Goal: Task Accomplishment & Management: Use online tool/utility

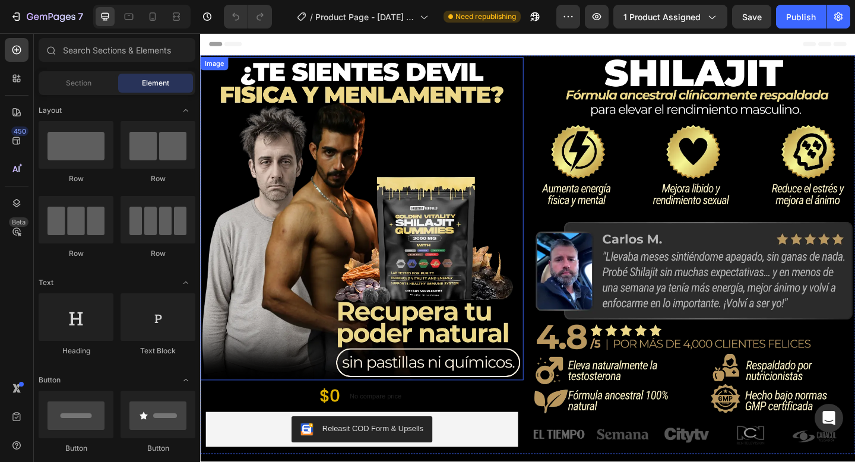
click at [382, 157] on img at bounding box center [376, 235] width 352 height 352
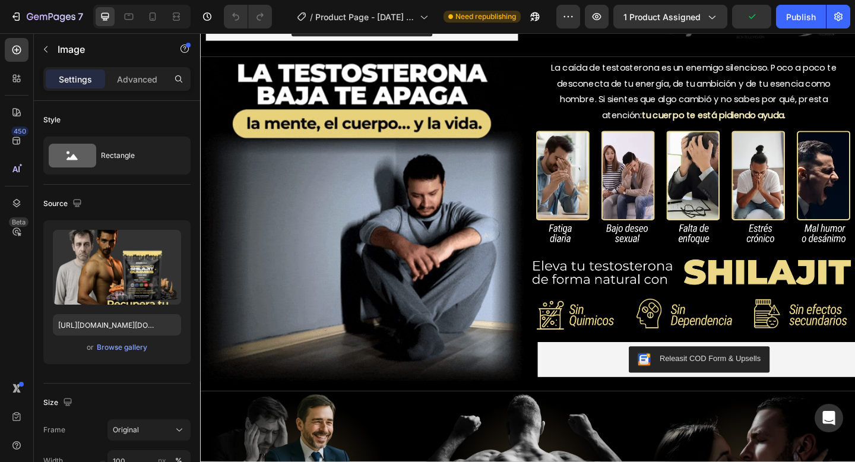
scroll to position [445, 0]
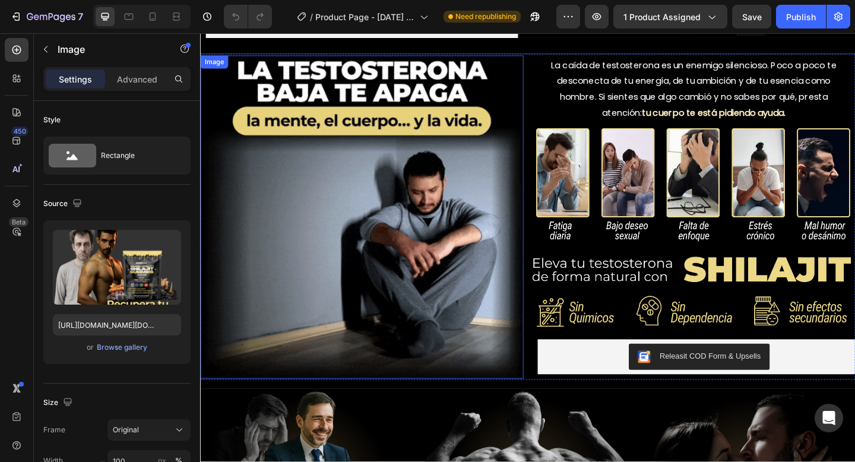
click at [396, 226] on img at bounding box center [376, 234] width 352 height 352
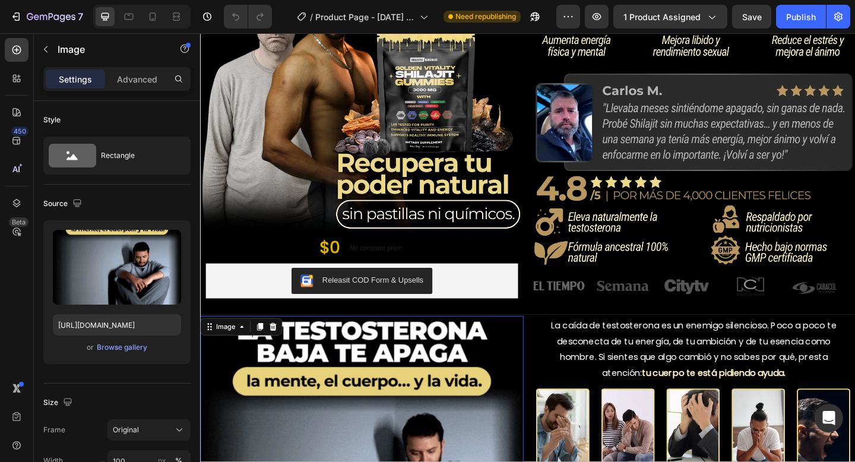
scroll to position [0, 0]
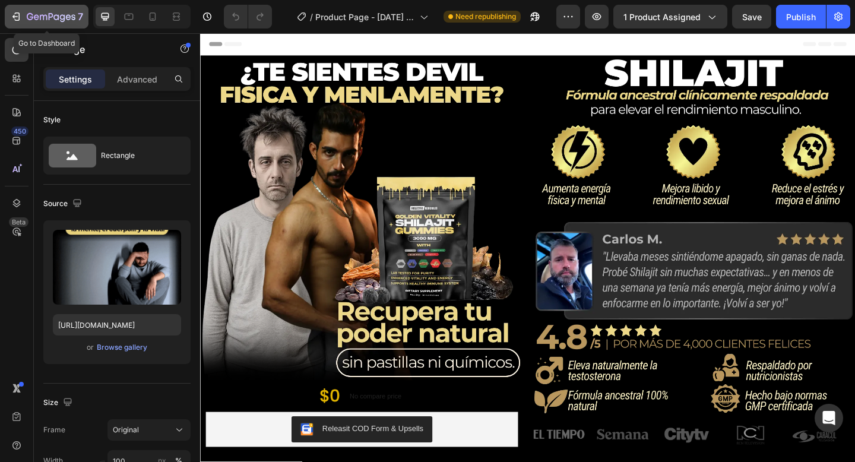
click at [24, 21] on div "7" at bounding box center [46, 17] width 73 height 14
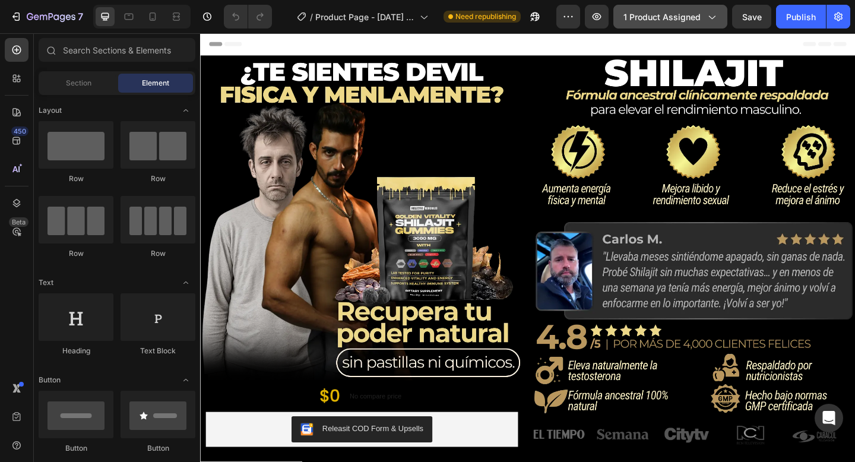
click at [716, 27] on button "1 product assigned" at bounding box center [671, 17] width 114 height 24
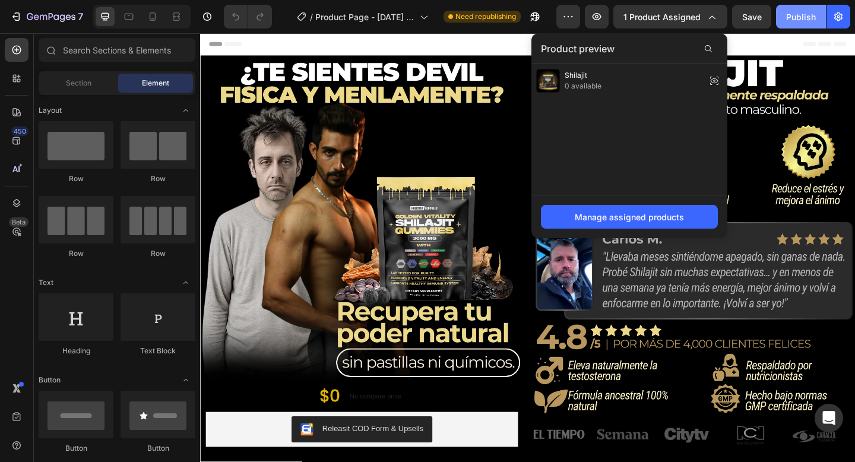
click at [792, 20] on div "Publish" at bounding box center [801, 17] width 30 height 12
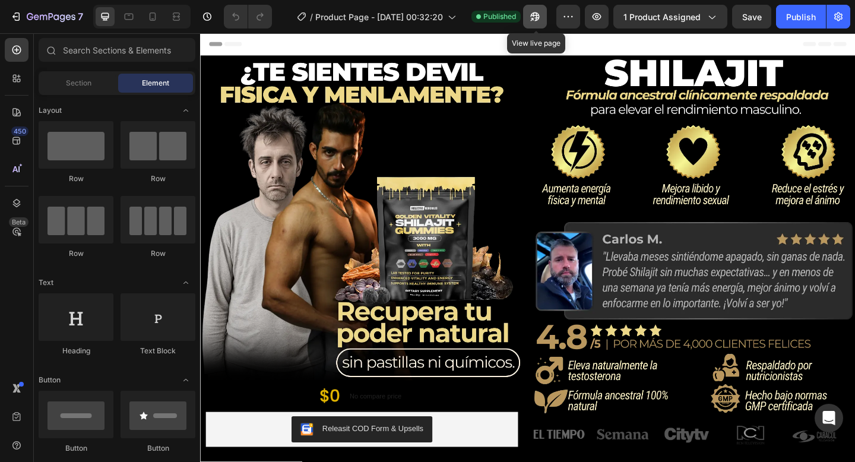
click at [541, 16] on icon "button" at bounding box center [535, 17] width 12 height 12
click at [129, 14] on icon at bounding box center [129, 17] width 9 height 7
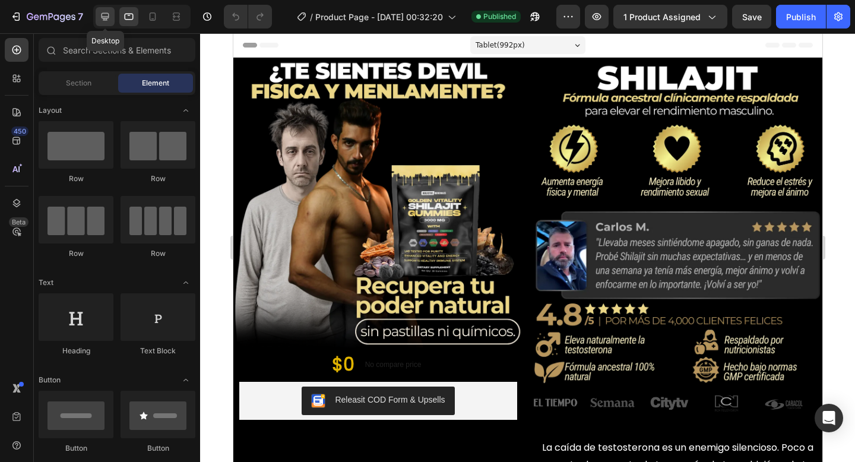
click at [108, 20] on icon at bounding box center [105, 17] width 12 height 12
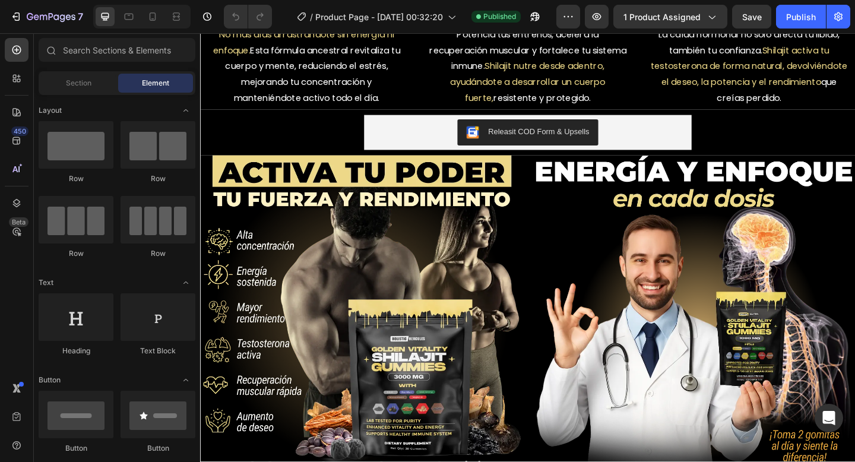
scroll to position [849, 0]
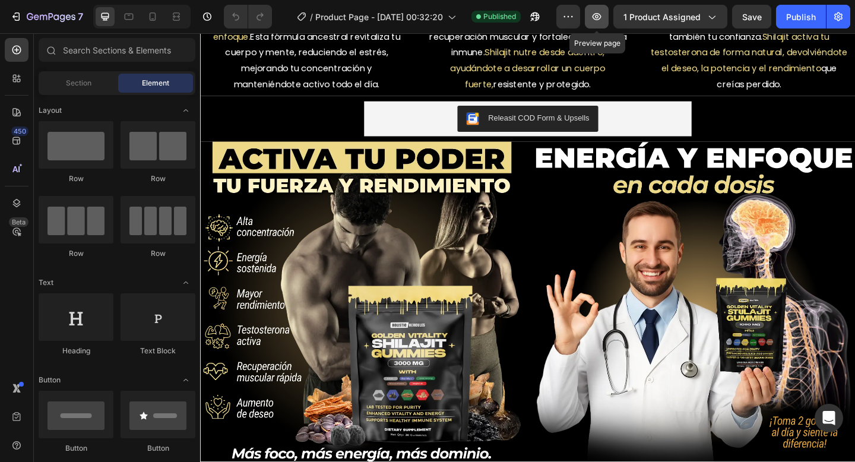
click at [603, 14] on icon "button" at bounding box center [597, 17] width 12 height 12
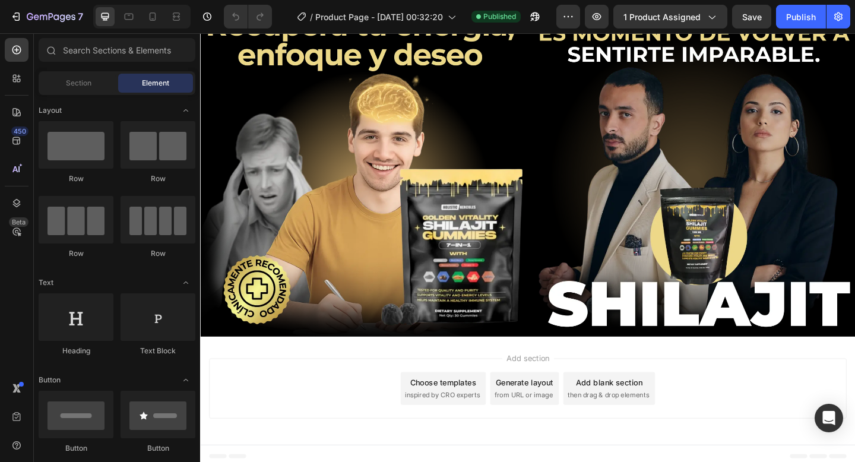
scroll to position [1145, 0]
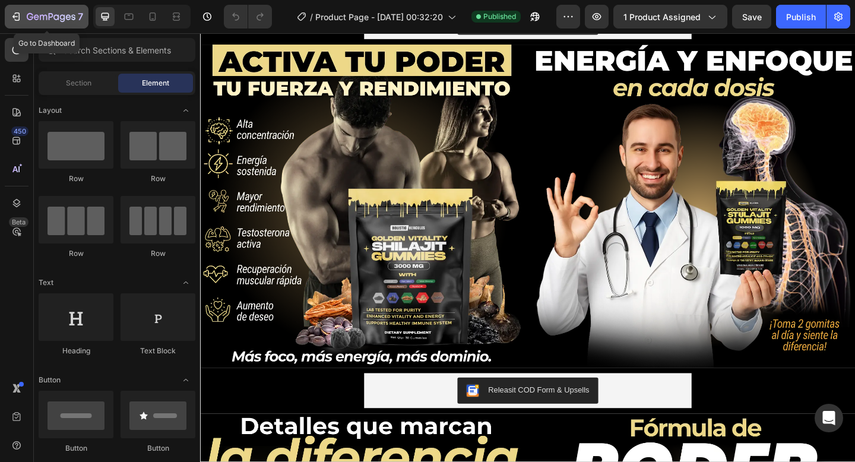
click at [24, 11] on div "7" at bounding box center [46, 17] width 73 height 14
